Goal: Task Accomplishment & Management: Use online tool/utility

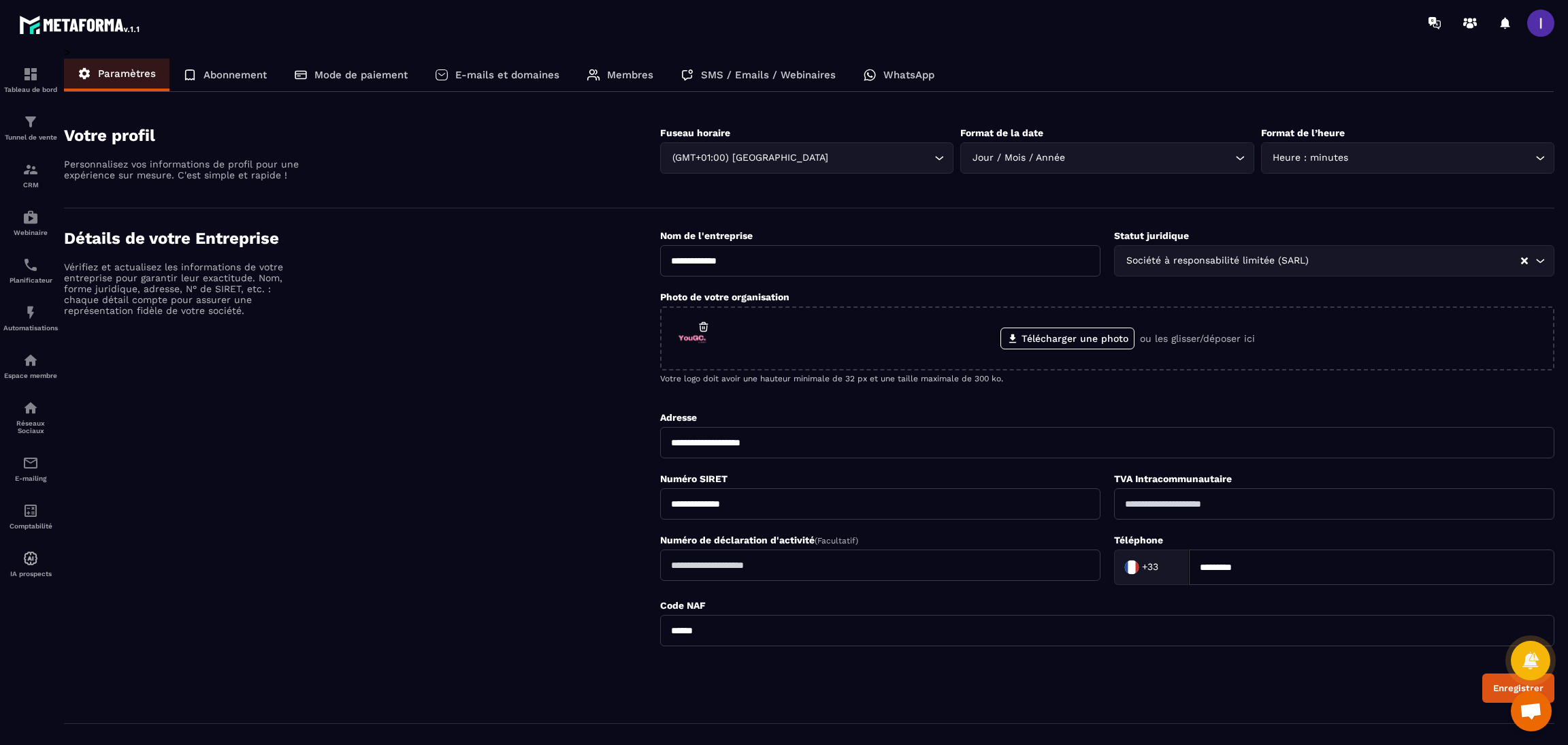
click at [646, 74] on p "Membres" at bounding box center [630, 74] width 46 height 12
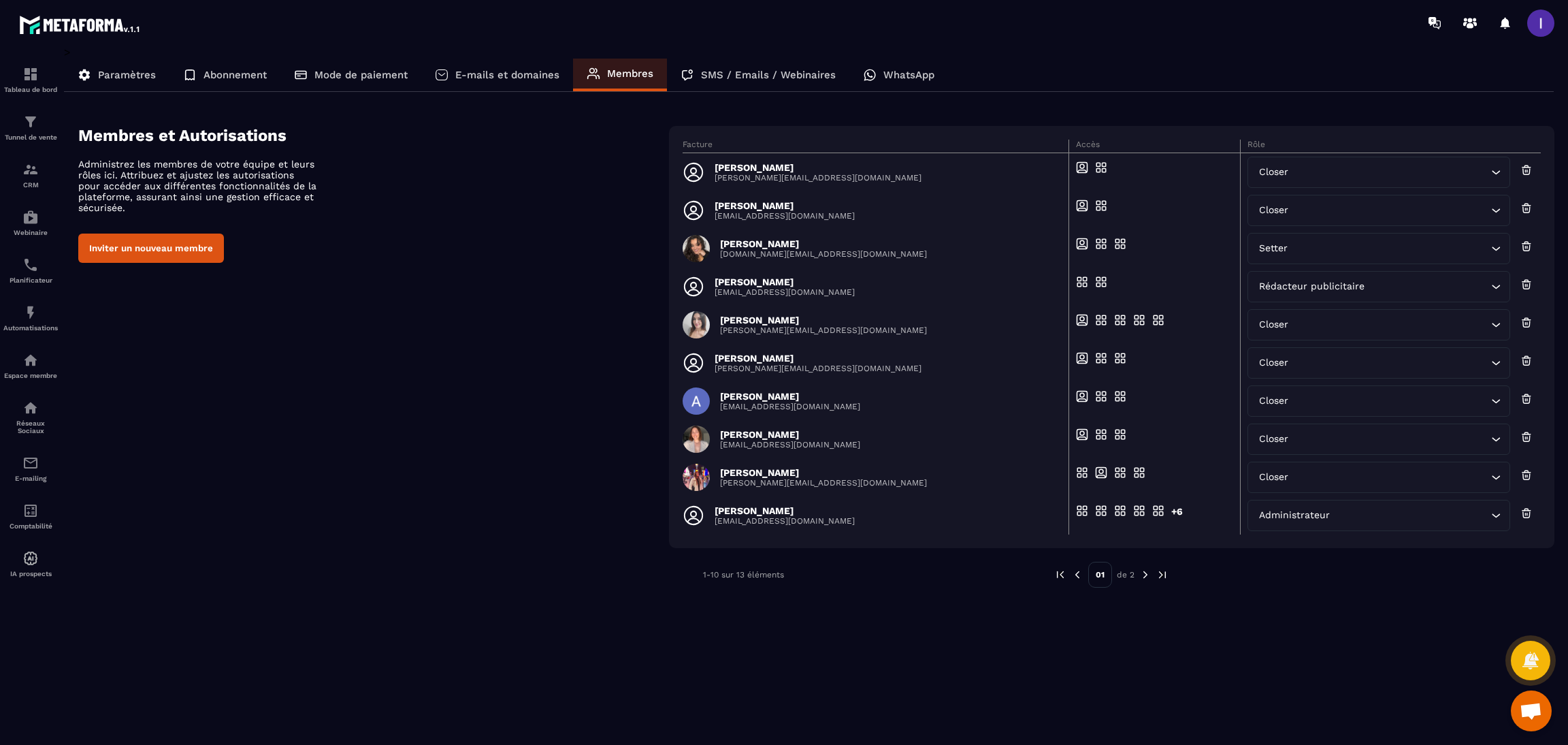
click at [172, 258] on button "Inviter un nouveau membre" at bounding box center [151, 247] width 145 height 30
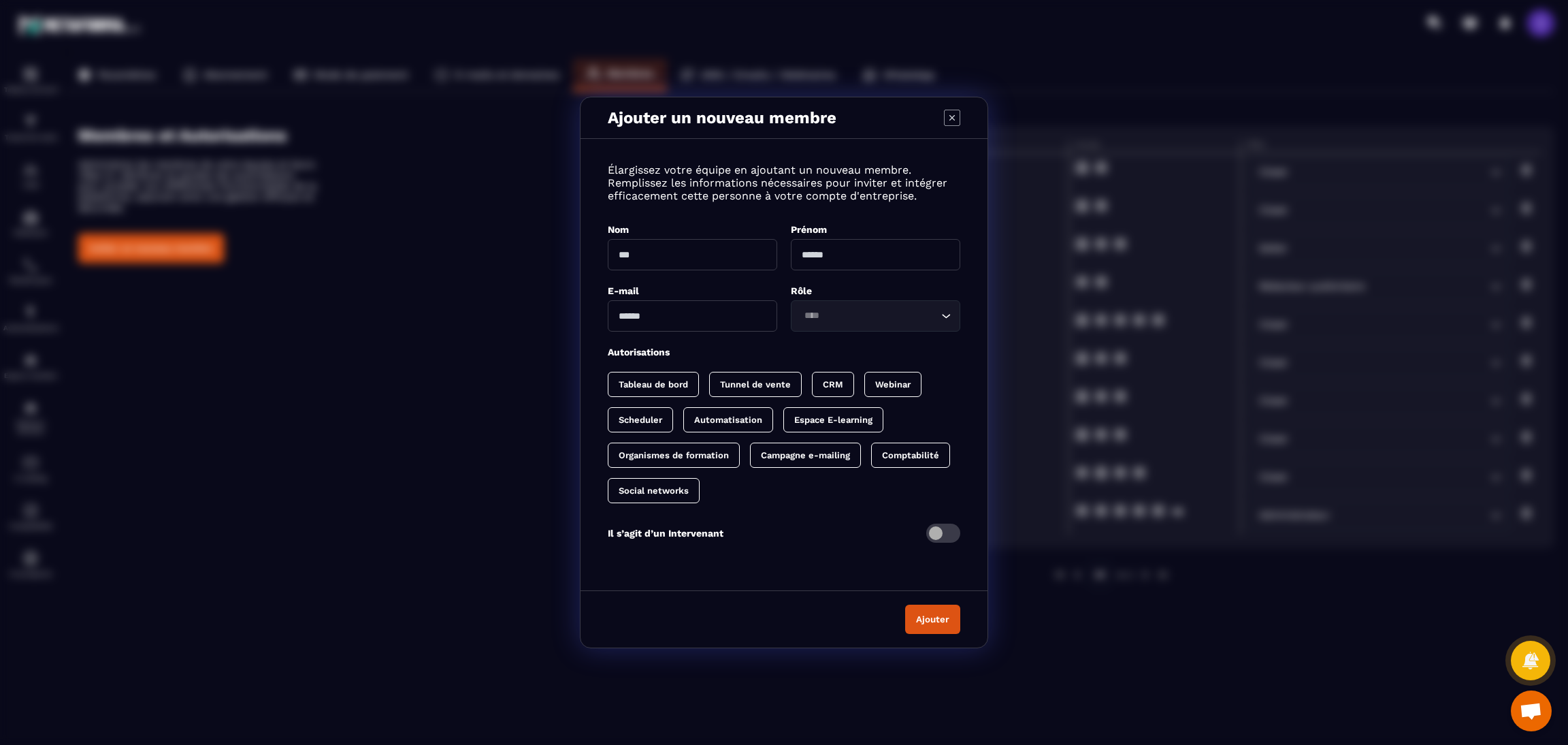
click at [717, 257] on input "Modal window" at bounding box center [691, 254] width 169 height 32
type input "*****"
click at [657, 313] on input "Modal window" at bounding box center [691, 315] width 169 height 32
type input "**********"
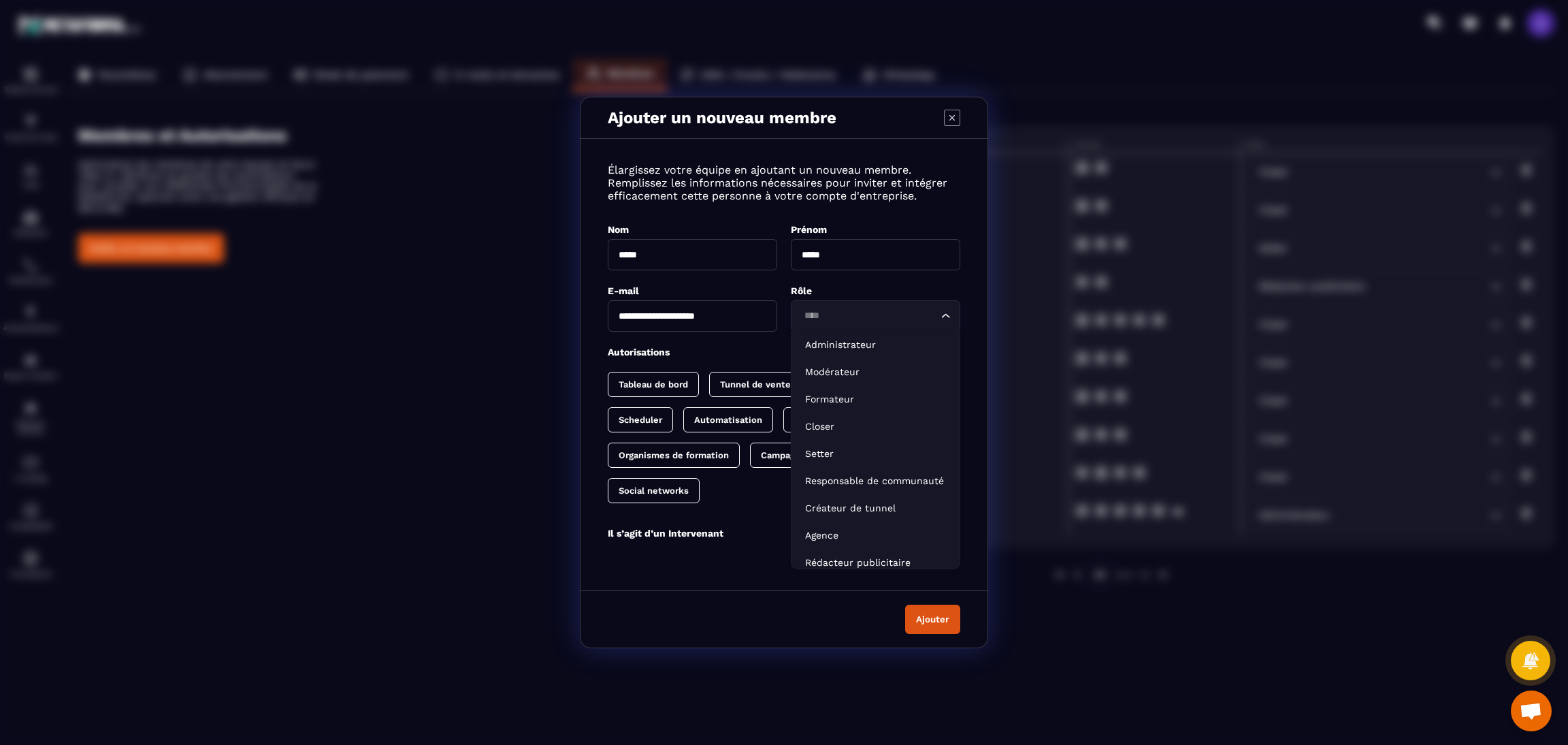
click at [879, 316] on input "Search for option" at bounding box center [868, 316] width 138 height 15
click at [844, 425] on p "Closer" at bounding box center [875, 426] width 140 height 13
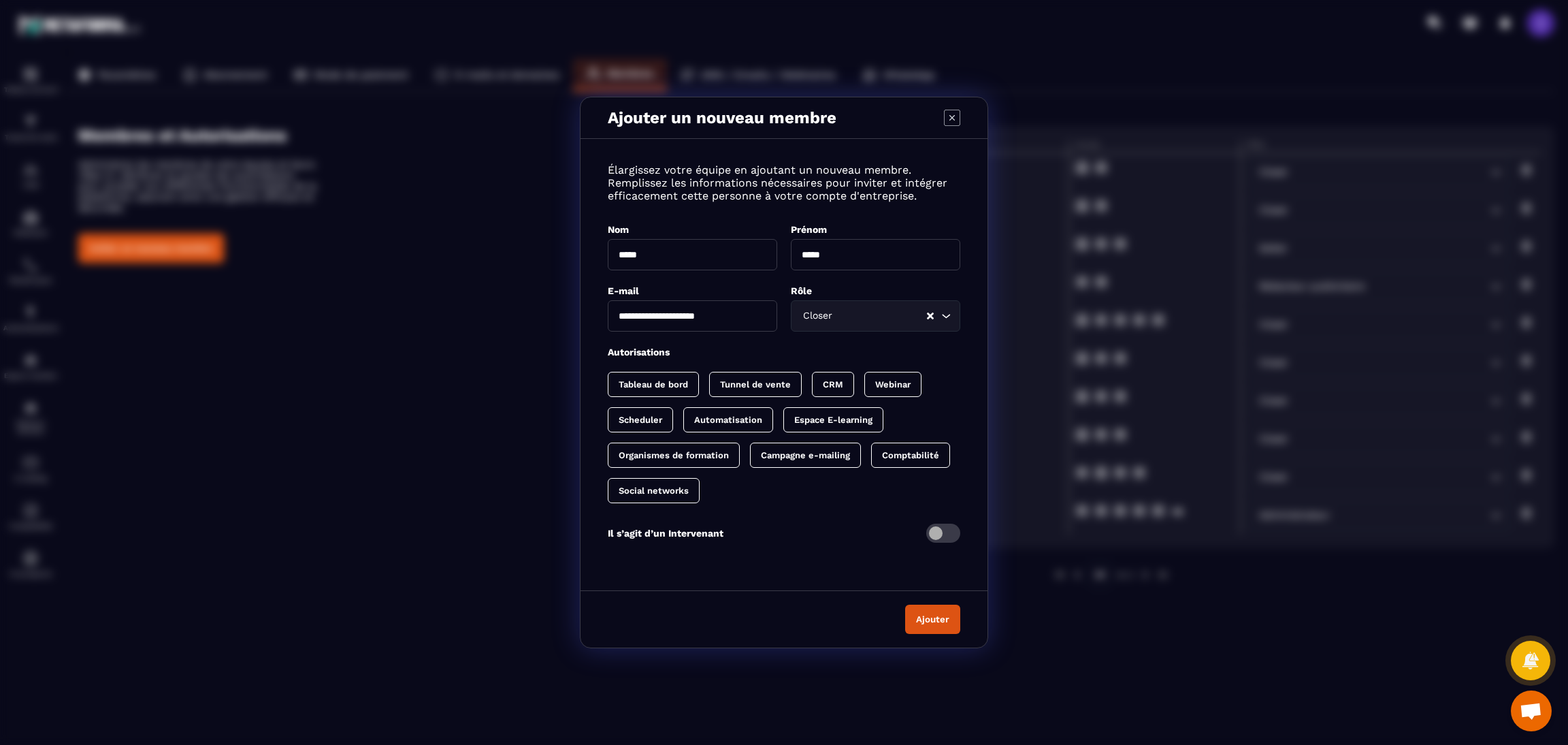
click at [827, 379] on p "CRM" at bounding box center [832, 384] width 20 height 11
click at [683, 427] on div "Scheduler" at bounding box center [728, 419] width 90 height 25
click at [945, 613] on button "Ajouter" at bounding box center [933, 619] width 55 height 30
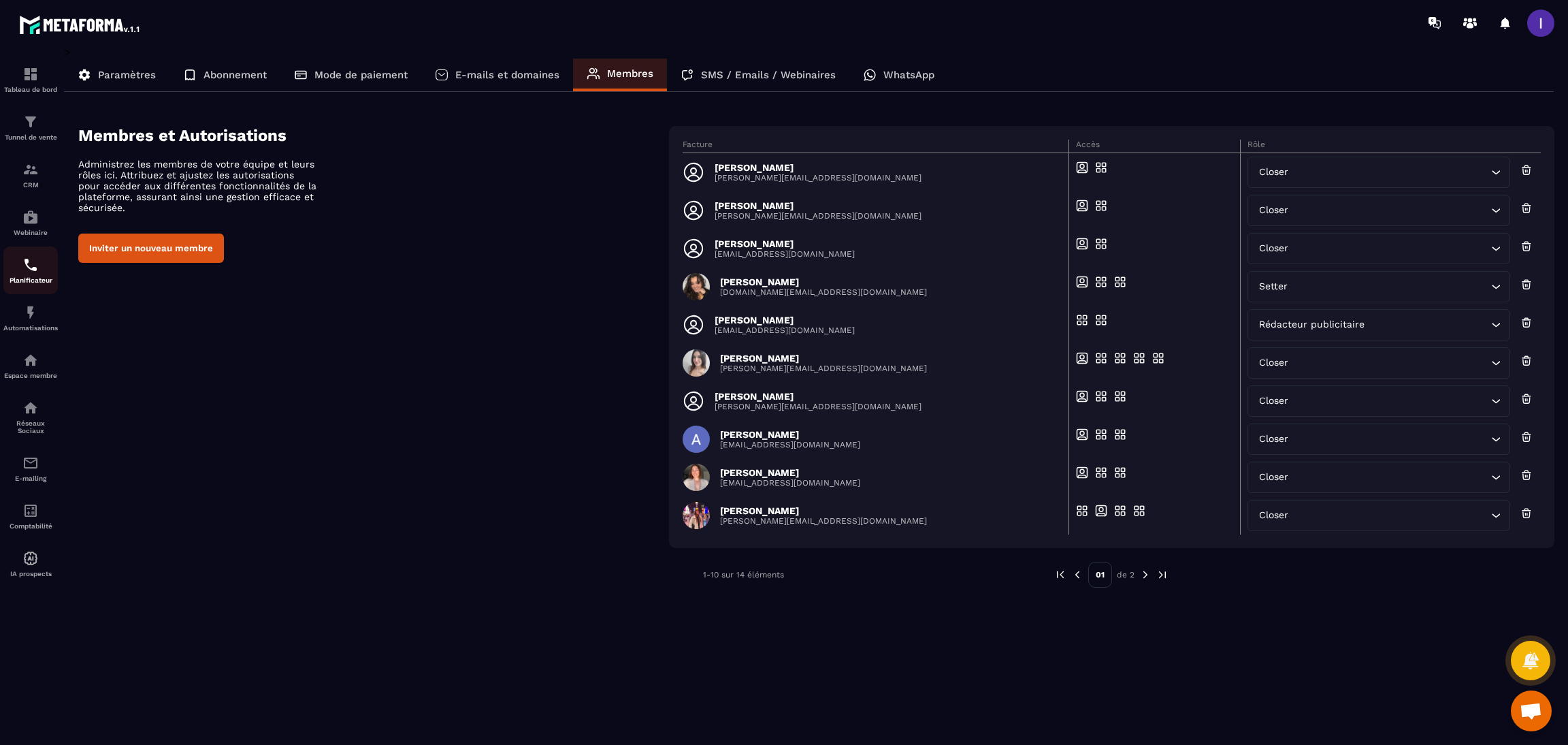
click at [31, 273] on img at bounding box center [31, 265] width 16 height 16
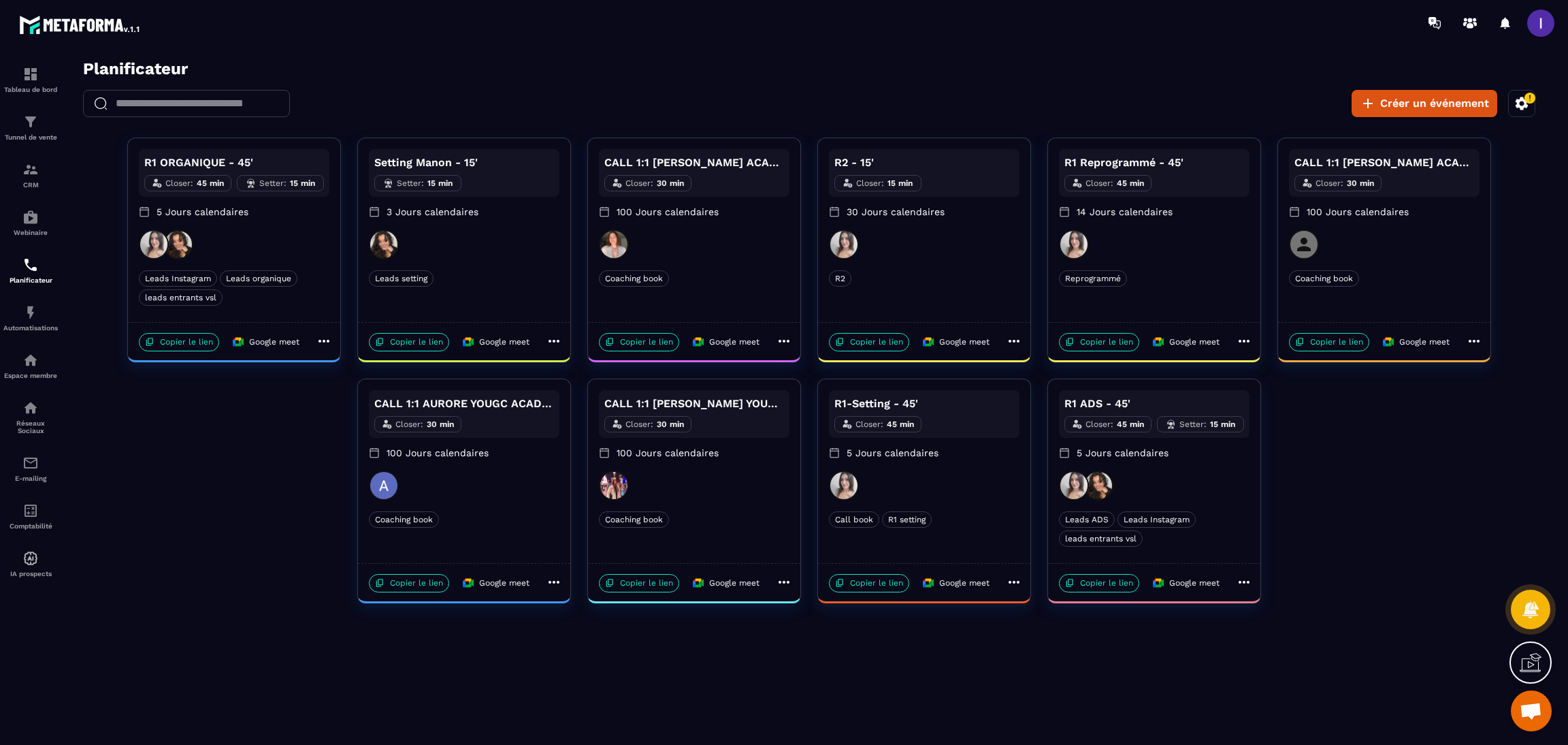
click at [321, 342] on icon at bounding box center [324, 340] width 16 height 16
click at [353, 367] on span "Modifier" at bounding box center [371, 367] width 50 height 14
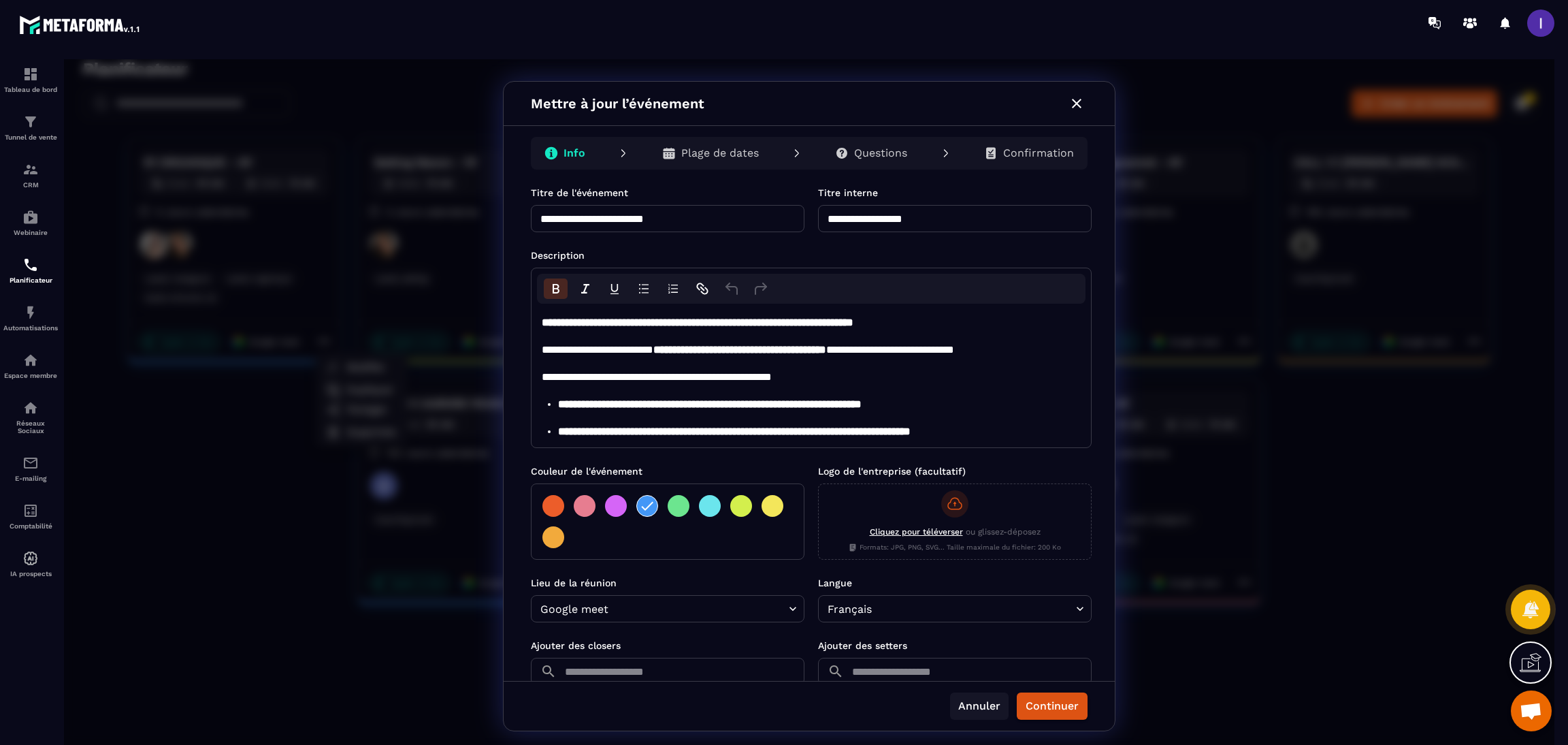
click at [986, 696] on button "Annuler" at bounding box center [979, 706] width 58 height 28
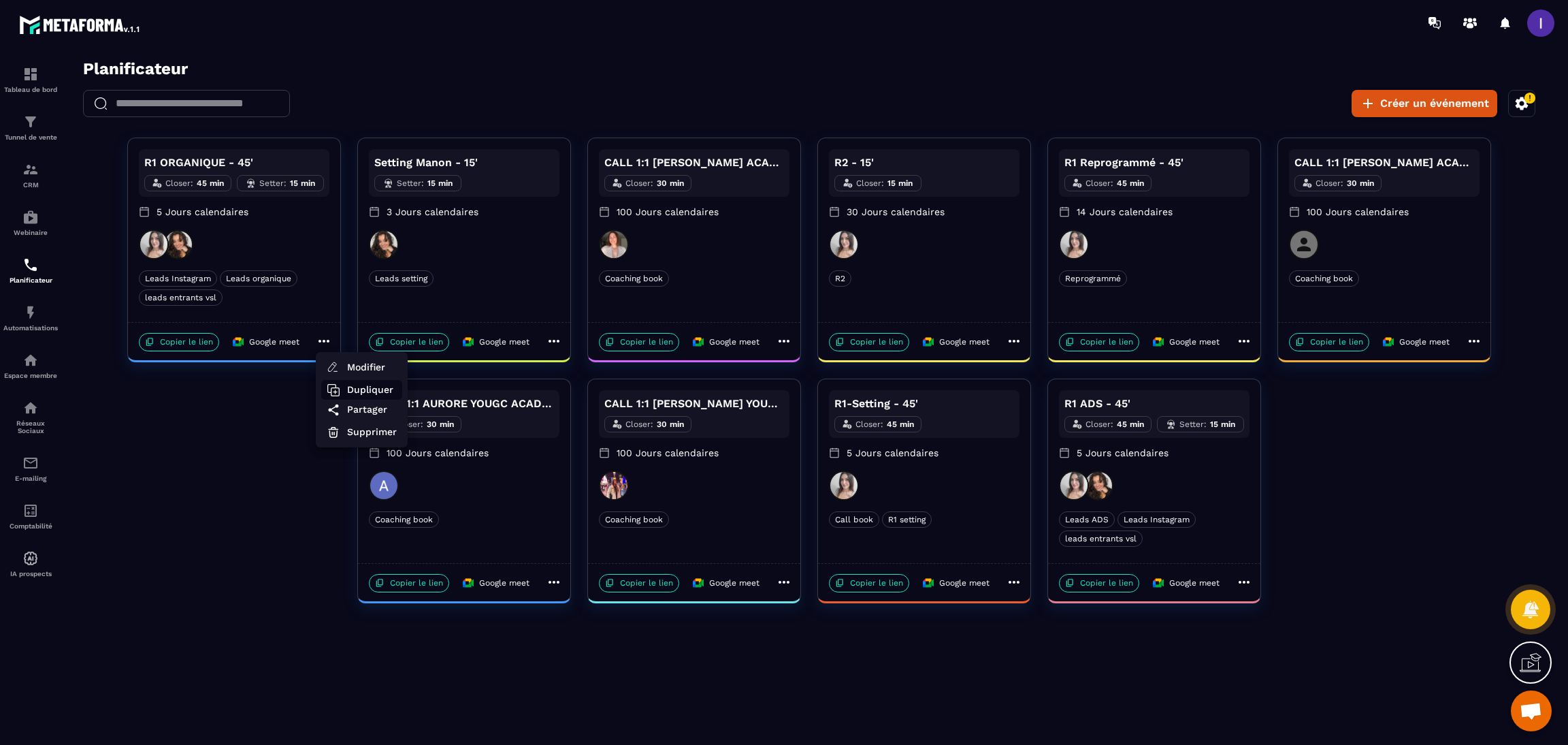
click at [355, 390] on span "Dupliquer" at bounding box center [371, 389] width 50 height 14
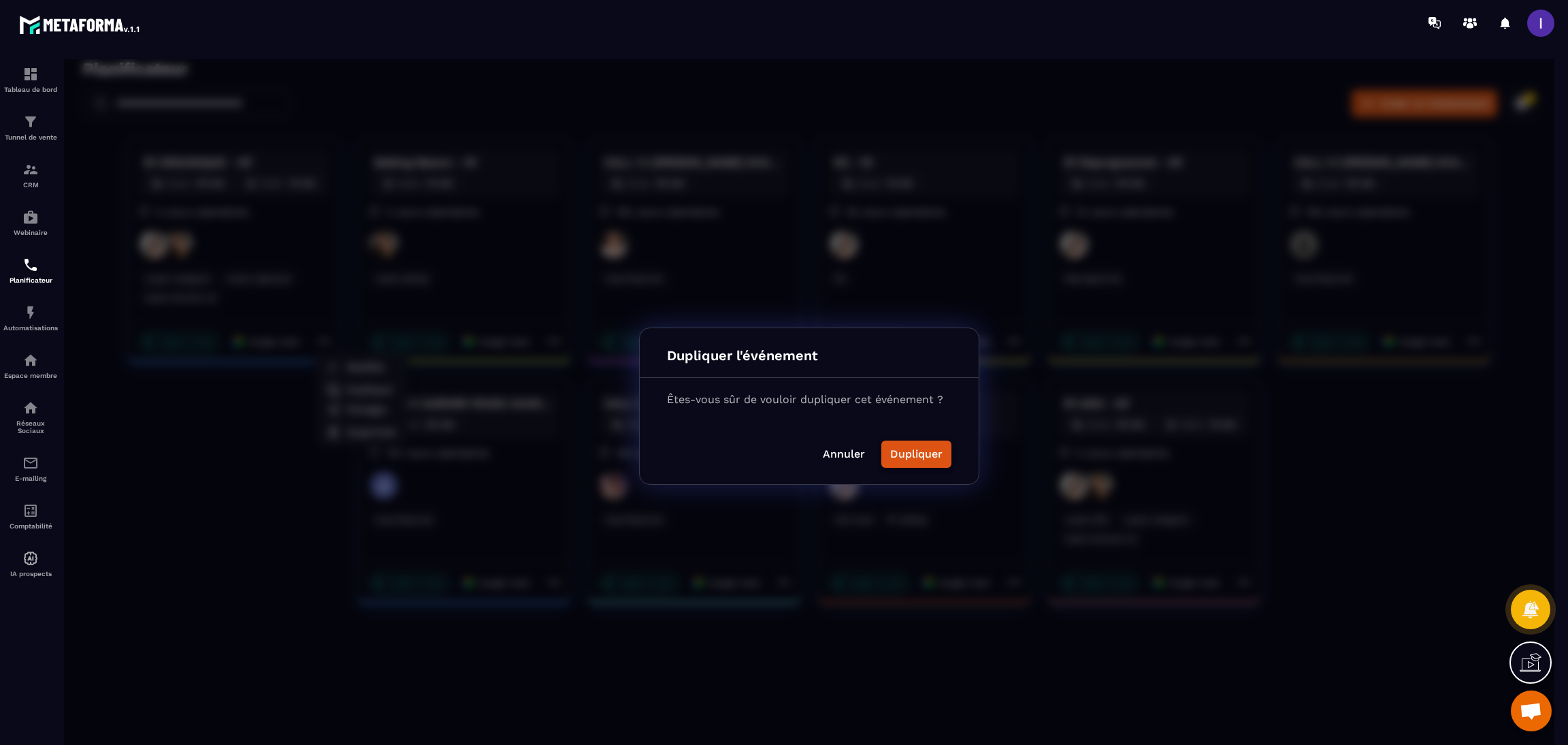
click at [918, 461] on button "Dupliquer" at bounding box center [916, 454] width 70 height 28
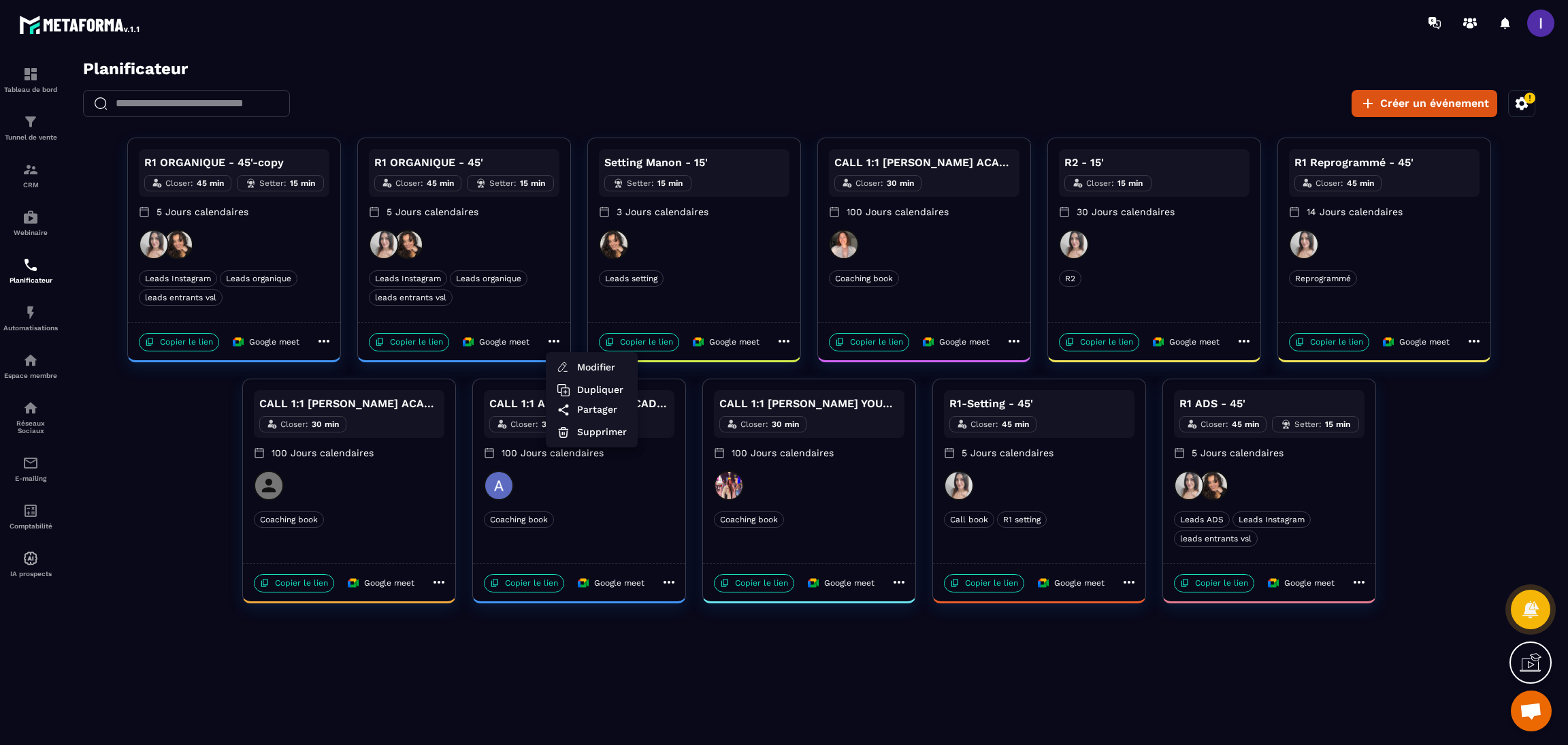
click at [324, 341] on div at bounding box center [809, 406] width 1490 height 693
click at [324, 340] on icon at bounding box center [323, 341] width 11 height 3
click at [371, 369] on span "Modifier" at bounding box center [371, 367] width 50 height 14
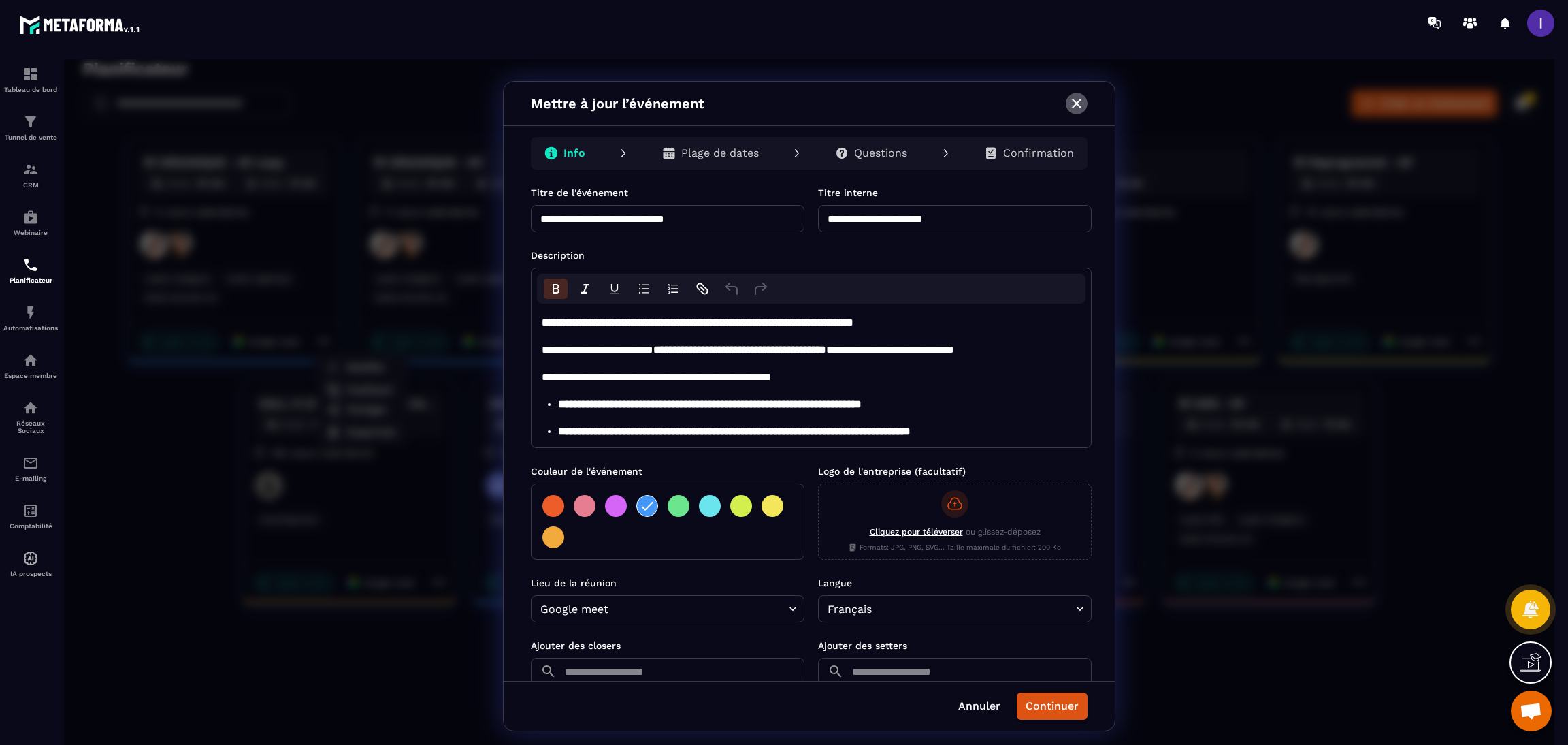
click at [1076, 101] on icon "button" at bounding box center [1076, 103] width 16 height 16
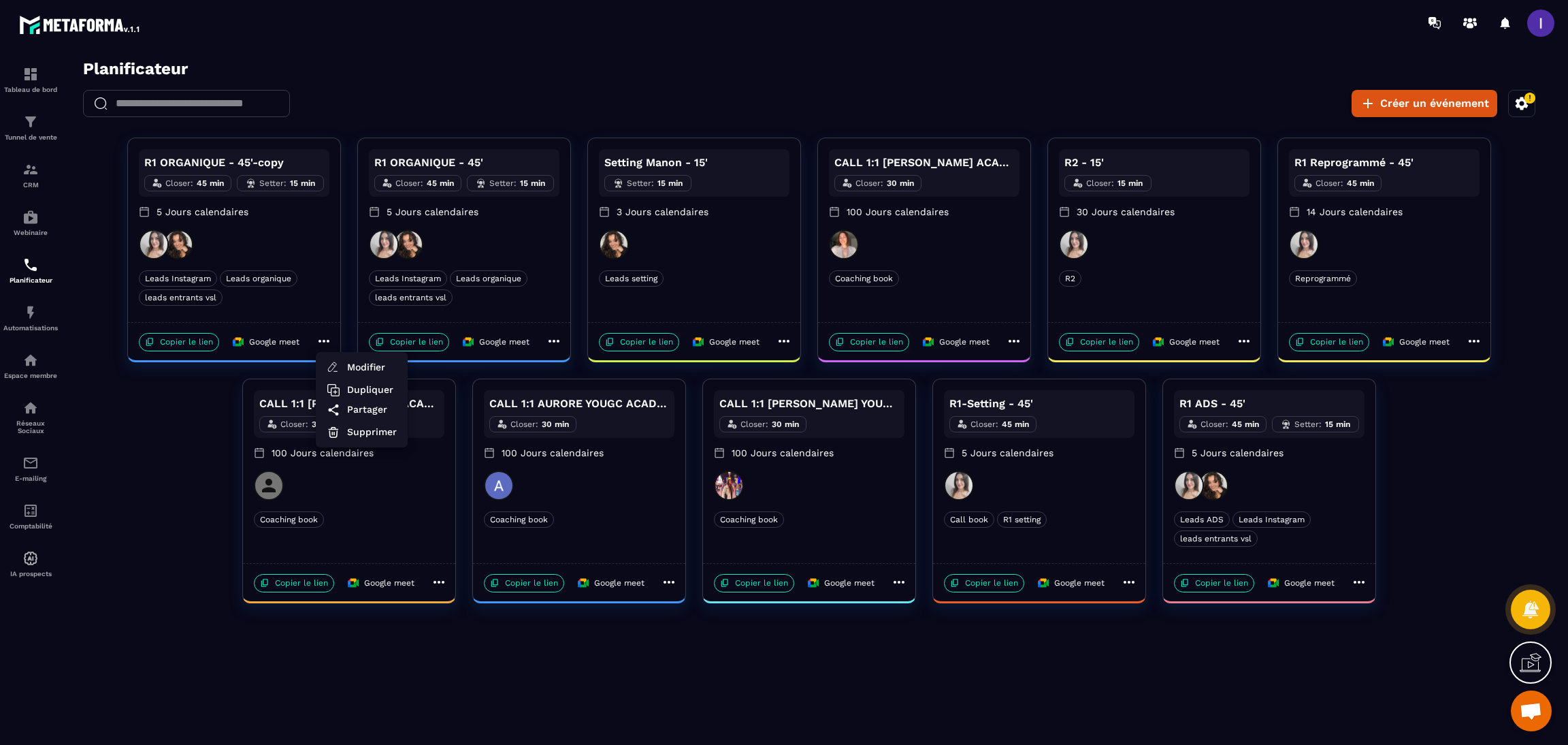
click at [319, 339] on div at bounding box center [809, 406] width 1490 height 693
click at [321, 340] on icon at bounding box center [324, 340] width 16 height 16
click at [366, 361] on span "Modifier" at bounding box center [371, 367] width 50 height 14
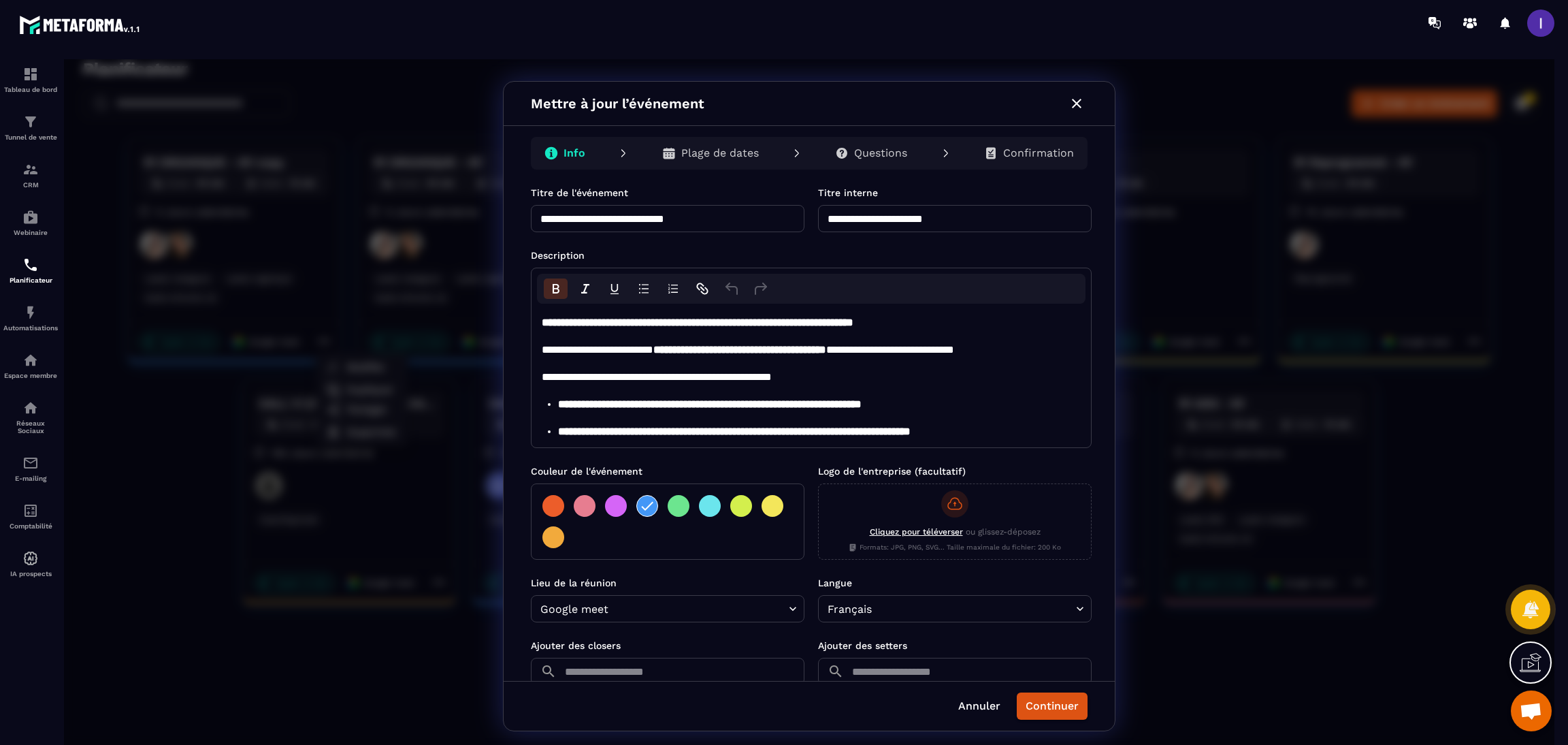
click at [759, 220] on input "**********" at bounding box center [667, 218] width 273 height 28
type input "**********"
click at [905, 217] on input "**********" at bounding box center [954, 218] width 273 height 28
click at [992, 210] on input "**********" at bounding box center [954, 218] width 273 height 28
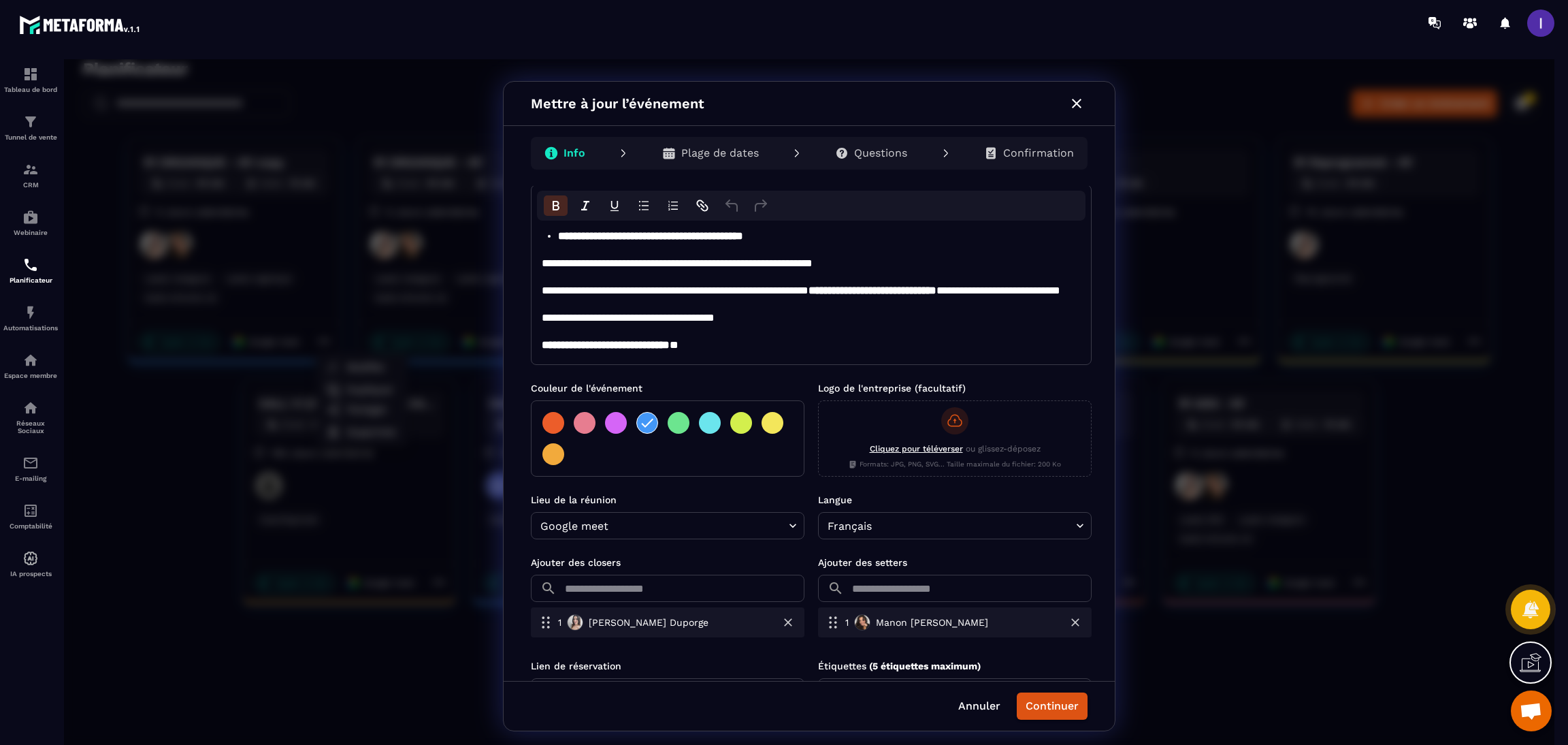
scroll to position [158, 0]
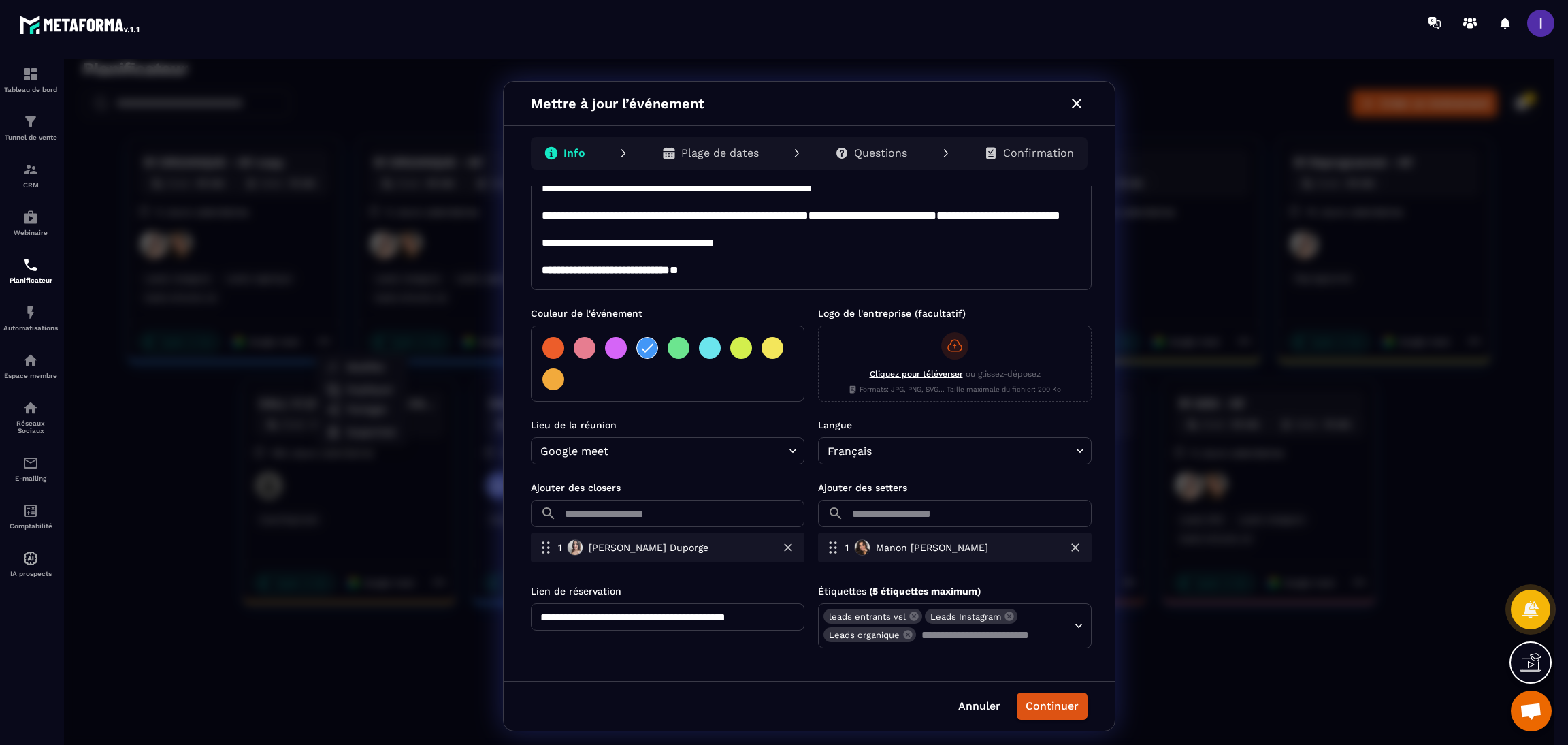
type input "**********"
click at [746, 613] on input "**********" at bounding box center [667, 616] width 273 height 28
click at [903, 636] on icon at bounding box center [907, 633] width 9 height 9
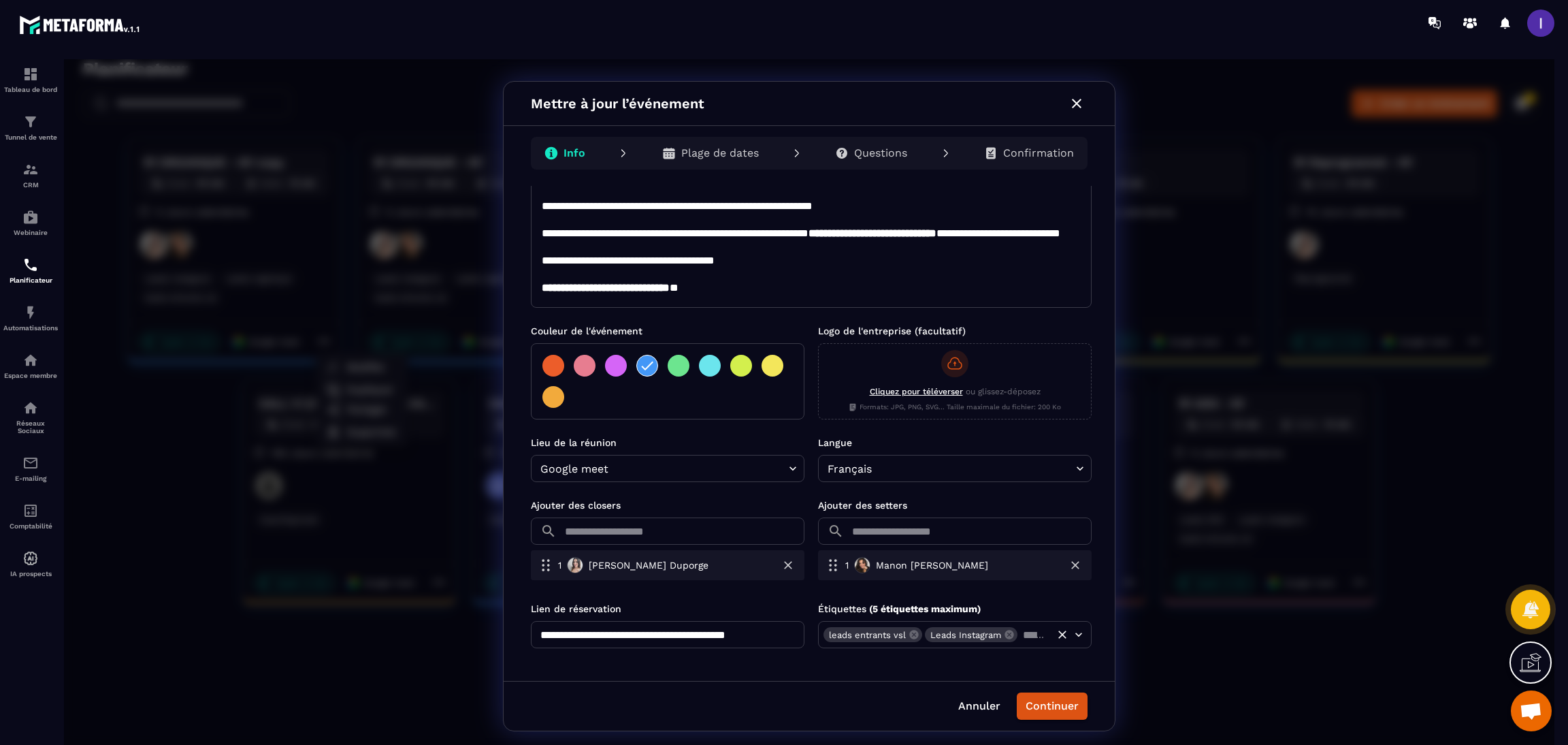
click at [1019, 631] on input "text" at bounding box center [1033, 634] width 29 height 19
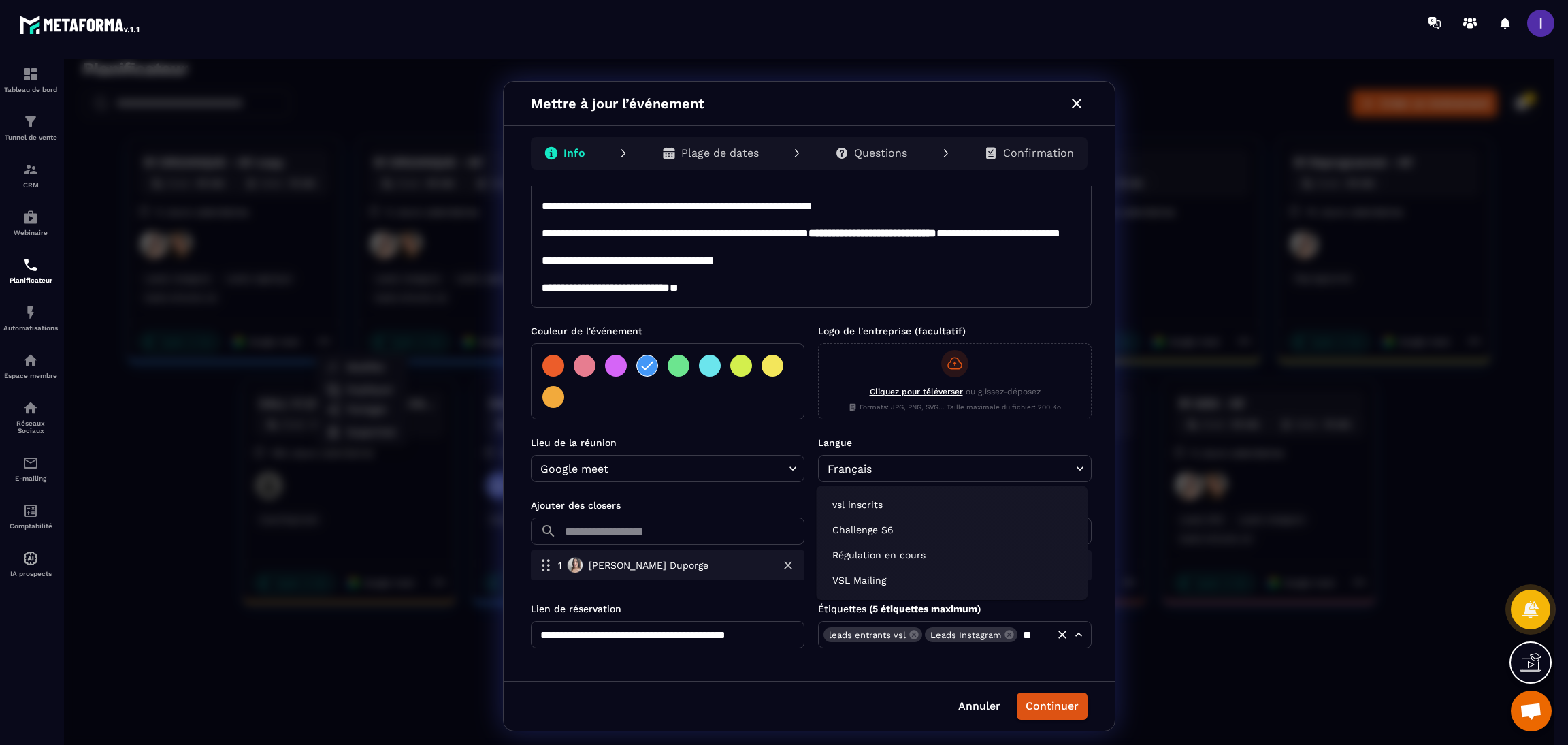
type input "***"
click at [871, 576] on li "VSL Mailing" at bounding box center [951, 581] width 261 height 23
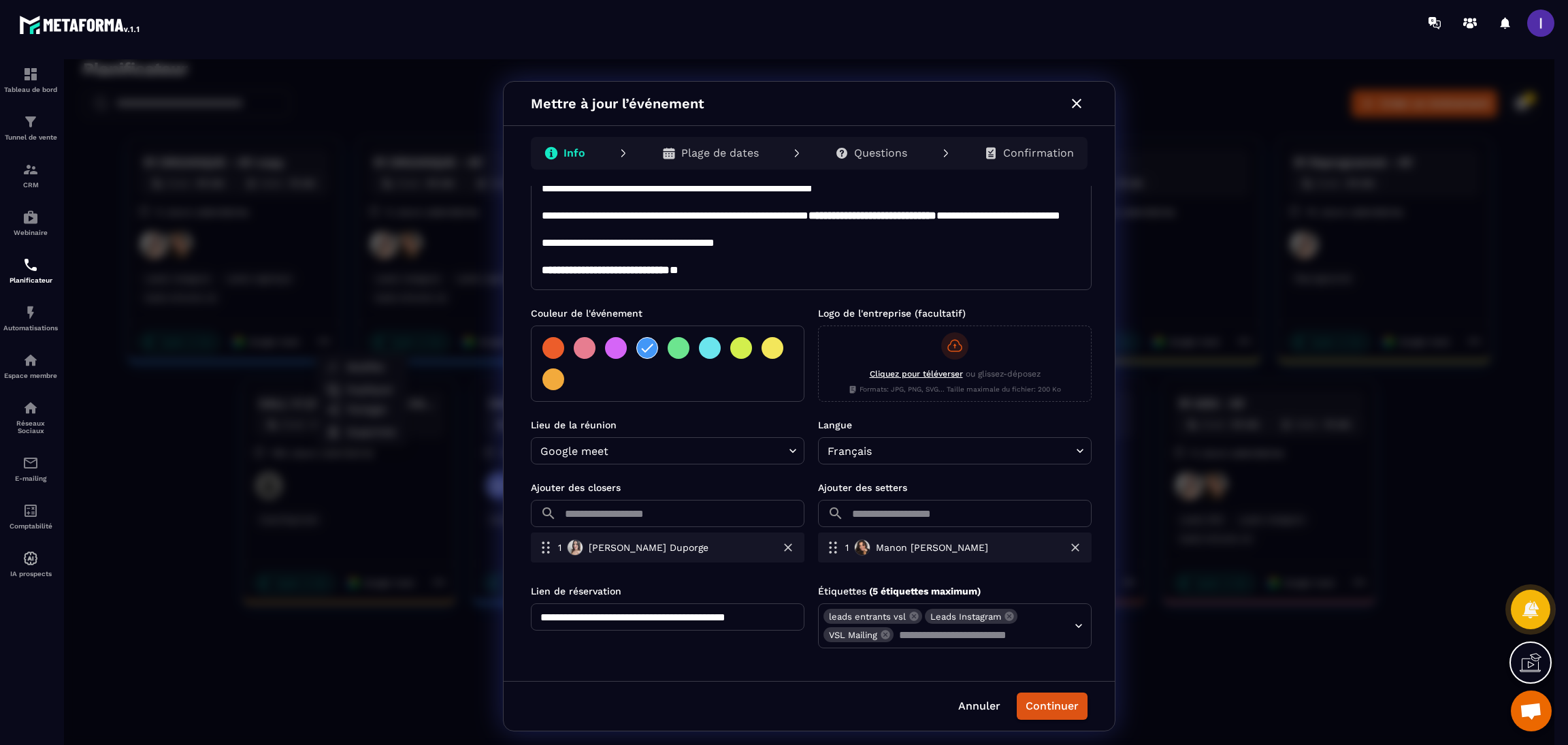
click at [768, 340] on div at bounding box center [772, 348] width 22 height 22
click at [1067, 702] on button "Continuer" at bounding box center [1052, 706] width 71 height 28
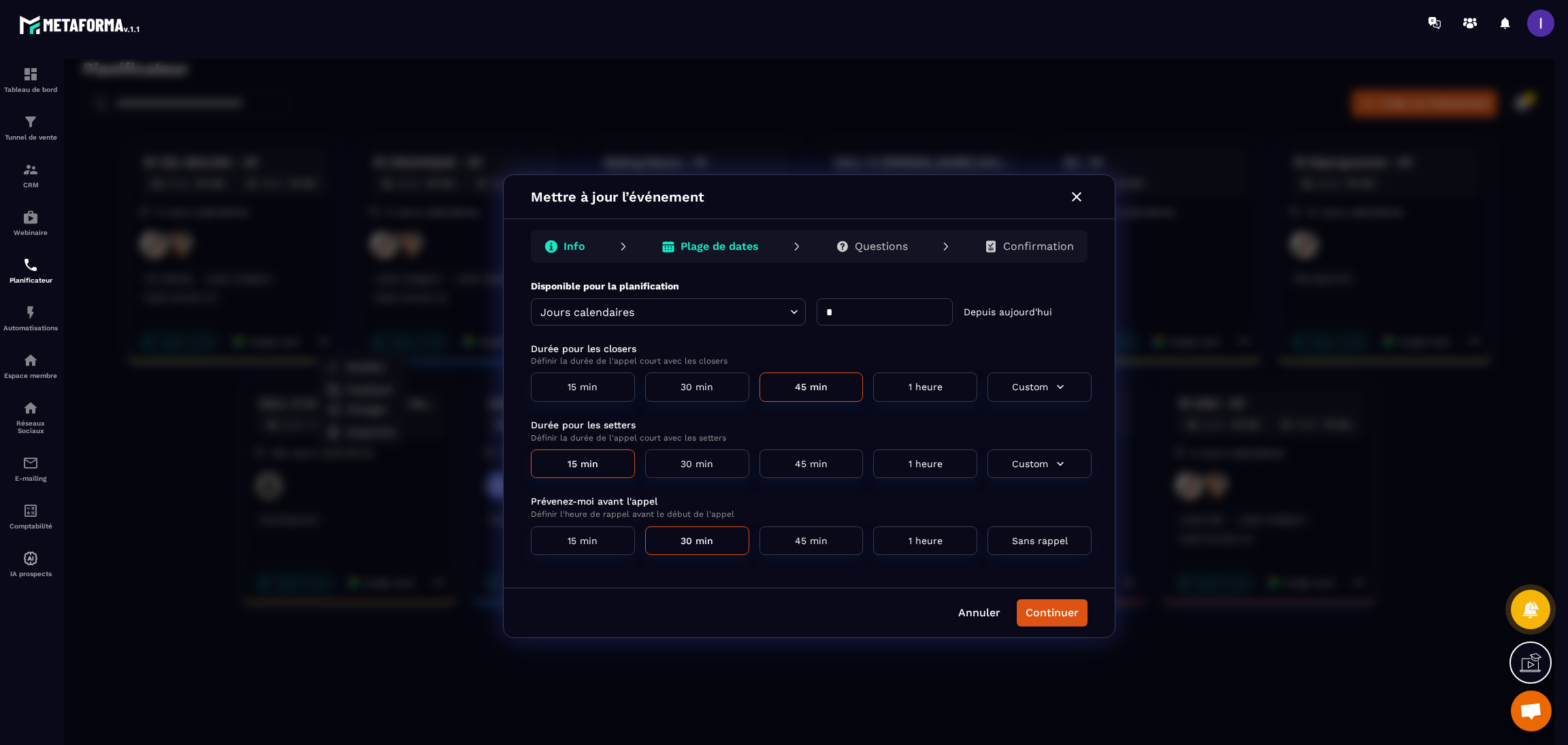
click at [1040, 257] on div "Confirmation" at bounding box center [1028, 246] width 112 height 28
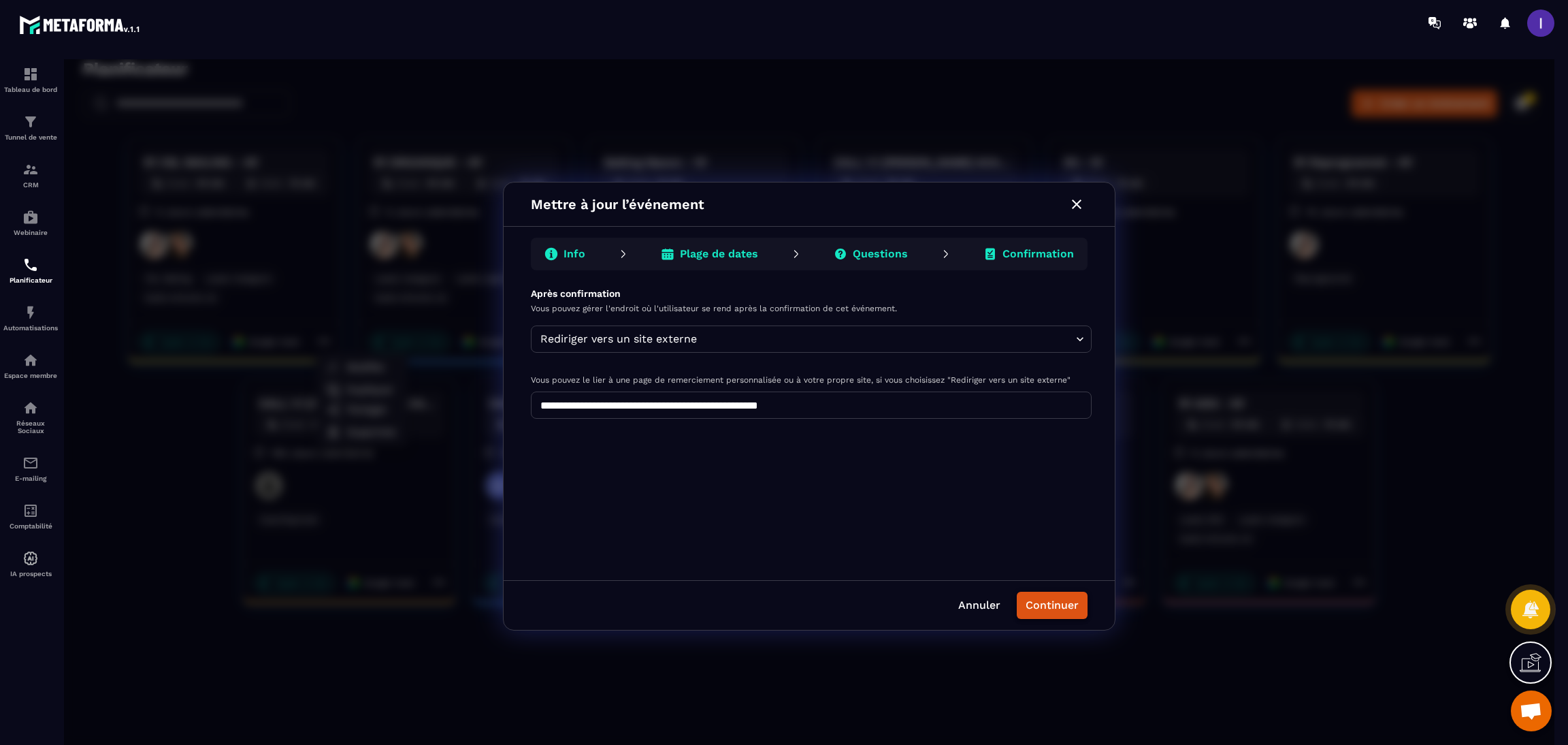
click at [1039, 605] on button "Continuer" at bounding box center [1052, 605] width 71 height 28
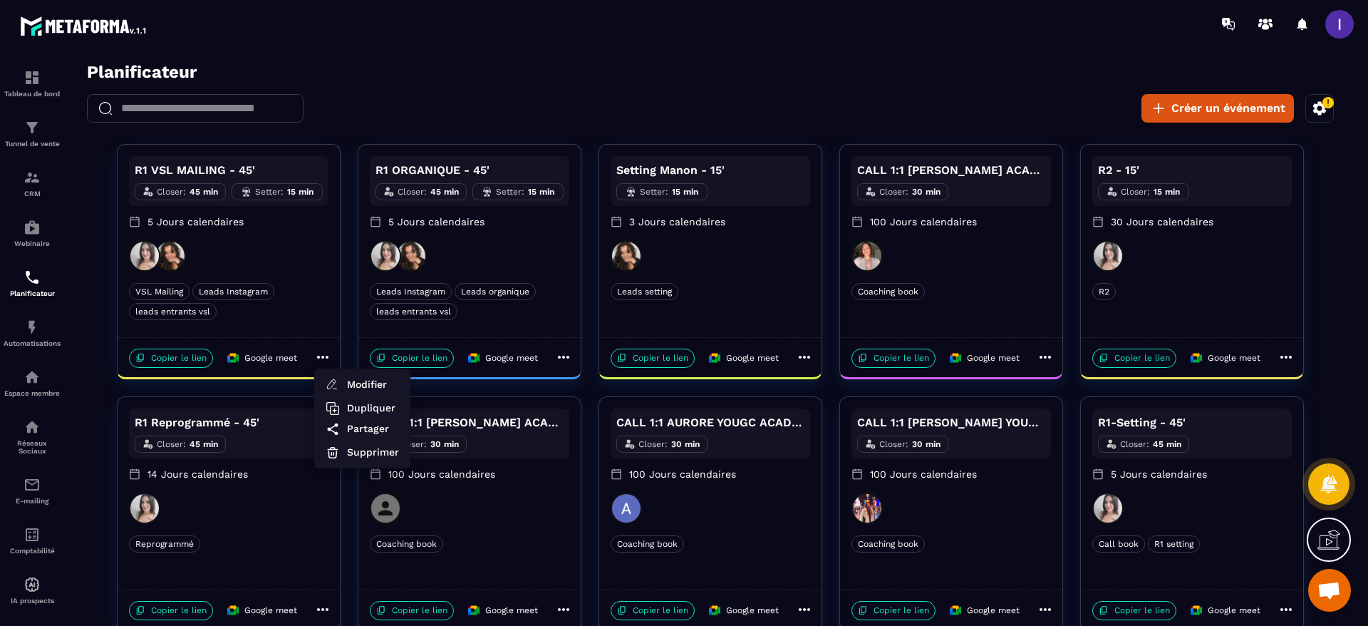
click at [203, 355] on div at bounding box center [710, 348] width 1287 height 572
click at [174, 363] on p "Copier le lien" at bounding box center [171, 357] width 84 height 19
click at [185, 351] on p "Copier le lien" at bounding box center [171, 357] width 84 height 19
drag, startPoint x: 204, startPoint y: 355, endPoint x: 381, endPoint y: 341, distance: 178.0
click at [204, 355] on p "Copier le lien" at bounding box center [171, 357] width 84 height 19
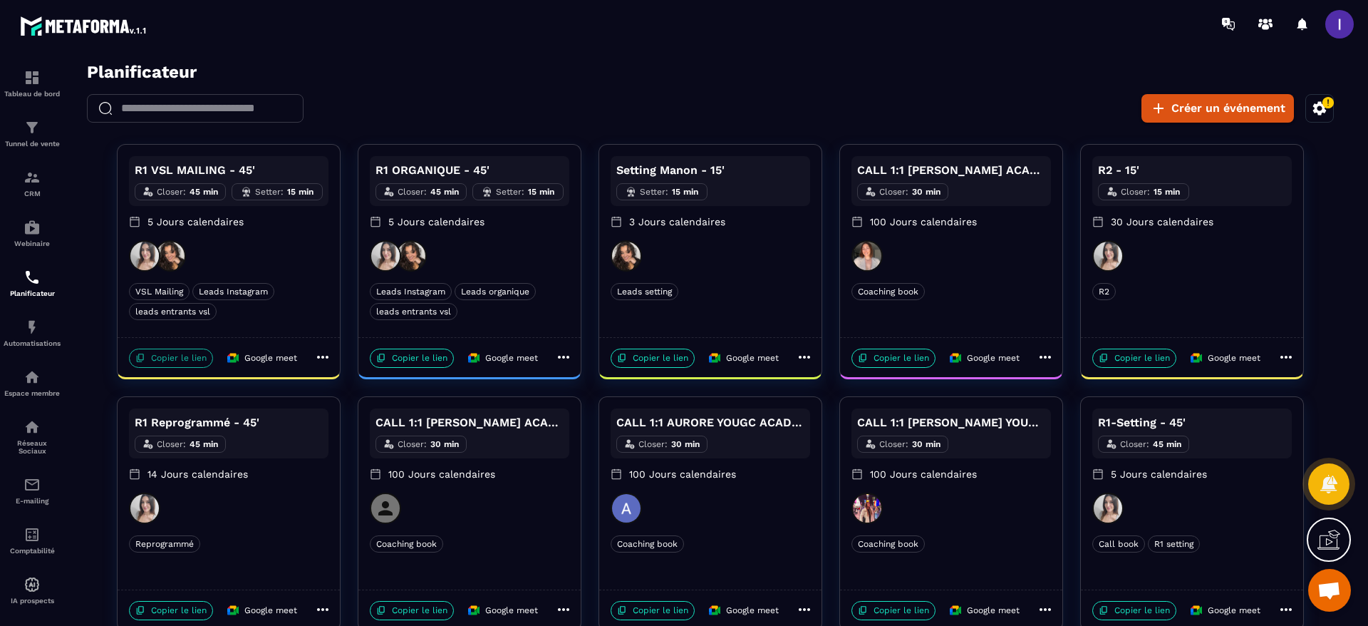
click at [180, 357] on p "Copier le lien" at bounding box center [171, 357] width 84 height 19
click at [191, 353] on p "Copier le lien" at bounding box center [171, 357] width 84 height 19
click at [164, 359] on p "Copier le lien" at bounding box center [171, 357] width 84 height 19
